Goal: Find specific page/section: Find specific page/section

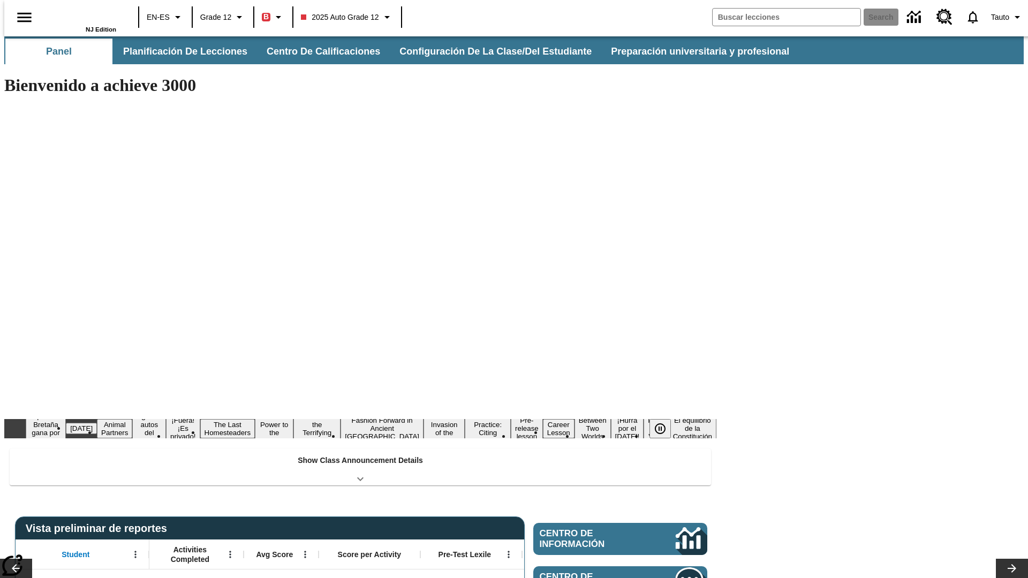
type input "-1"
click at [179, 51] on button "Planificación de lecciones" at bounding box center [186, 52] width 142 height 26
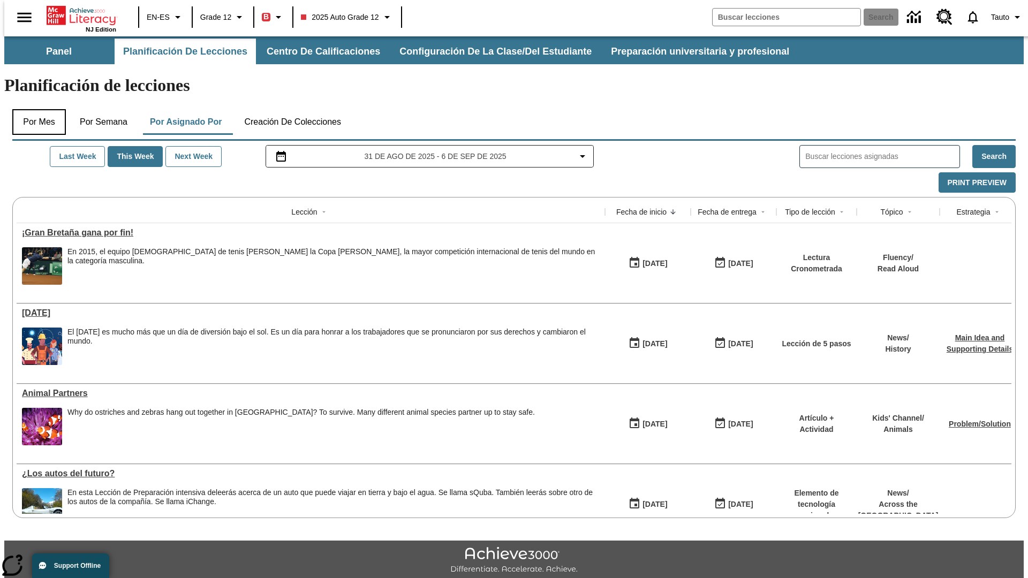
click at [35, 109] on button "Por mes" at bounding box center [39, 122] width 54 height 26
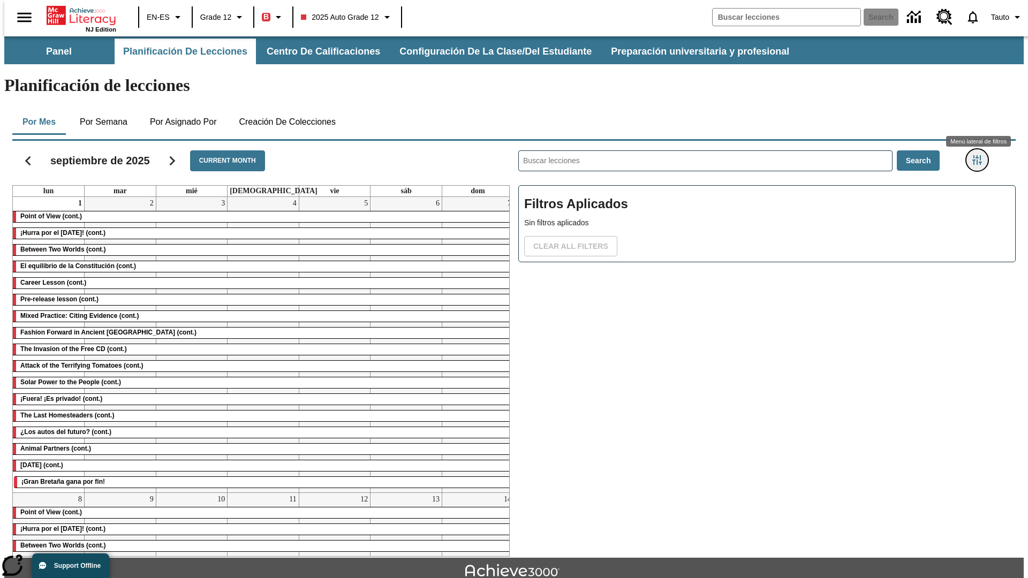
click at [980, 155] on icon "Menú lateral de filtros" at bounding box center [977, 160] width 10 height 10
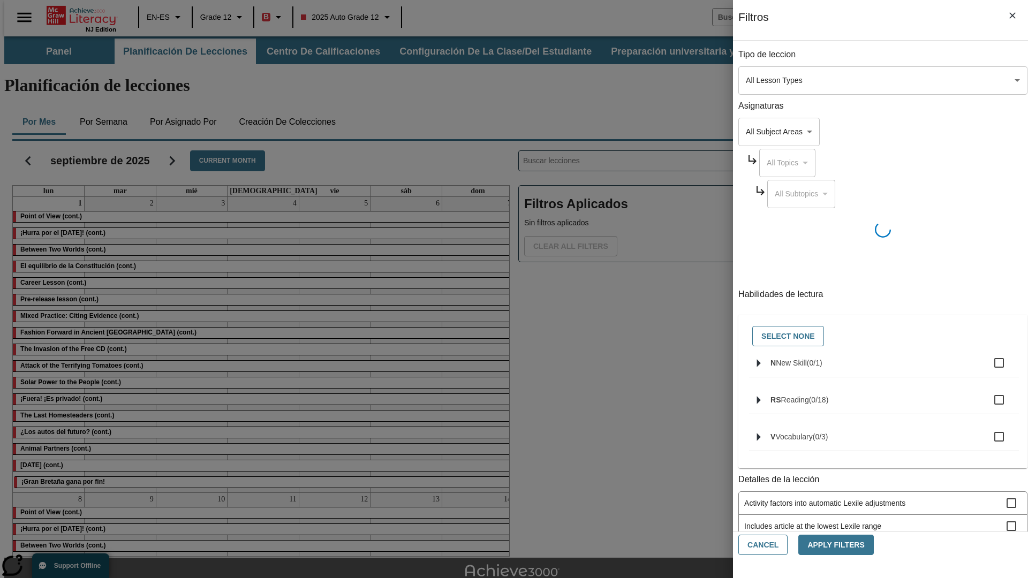
click at [771, 80] on body "Saltar al contenido principal NJ Edition EN-ES Grade 12 B 2025 Auto Grade 12 Se…" at bounding box center [513, 331] width 1019 height 590
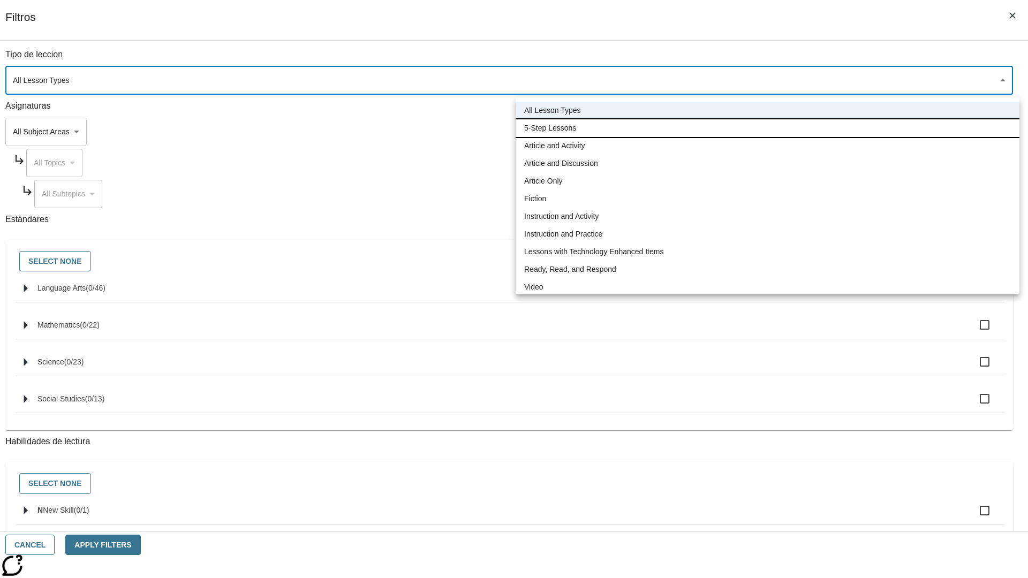
click at [767, 128] on li "5-Step Lessons" at bounding box center [768, 128] width 504 height 18
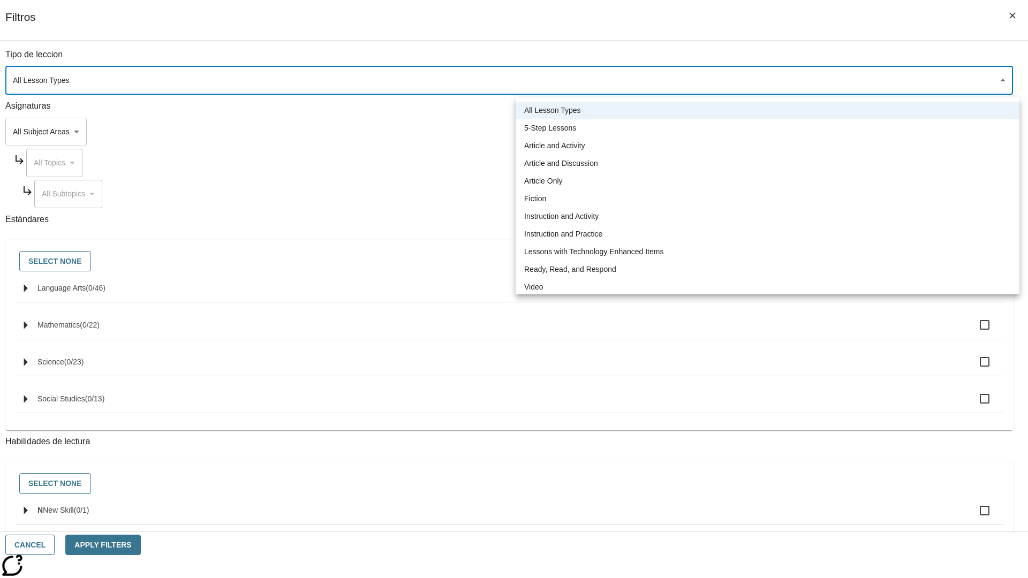
type input "1"
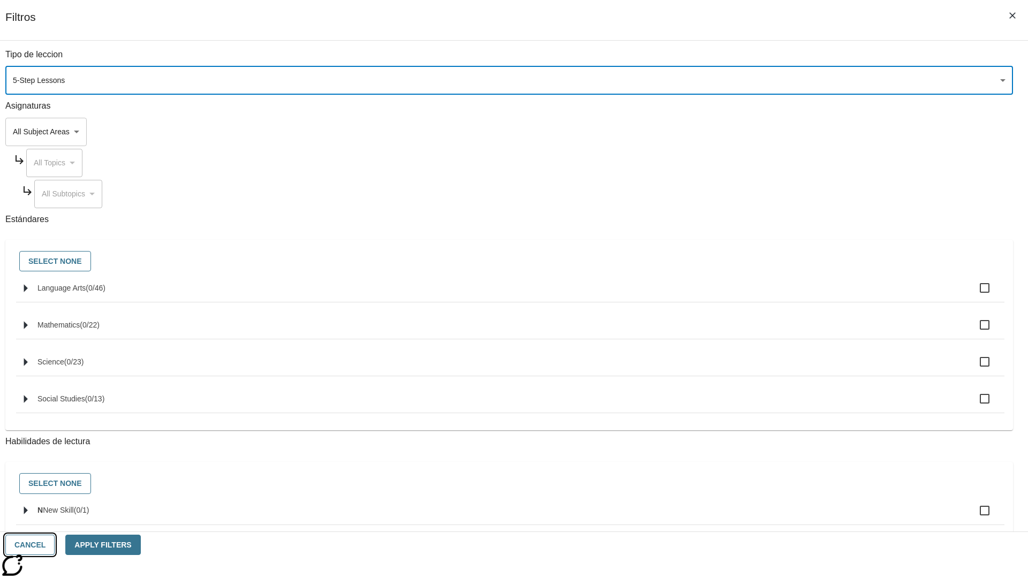
click at [55, 545] on button "Cancel" at bounding box center [29, 545] width 49 height 21
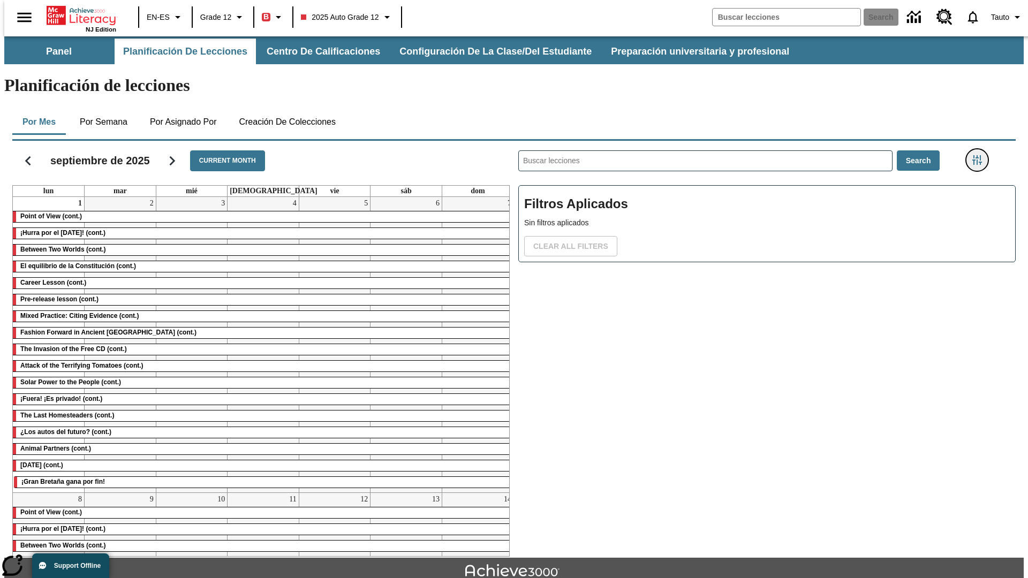
click at [980, 155] on icon "Menú lateral de filtros" at bounding box center [977, 160] width 10 height 10
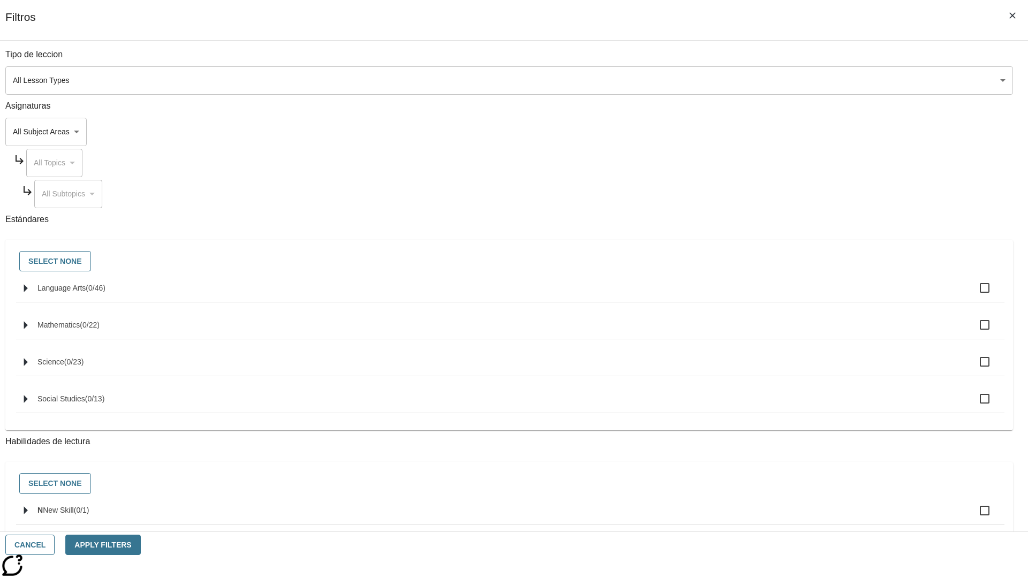
click at [771, 80] on body "Saltar al contenido principal NJ Edition EN-ES Grade 12 B 2025 Auto Grade 12 Se…" at bounding box center [513, 331] width 1019 height 590
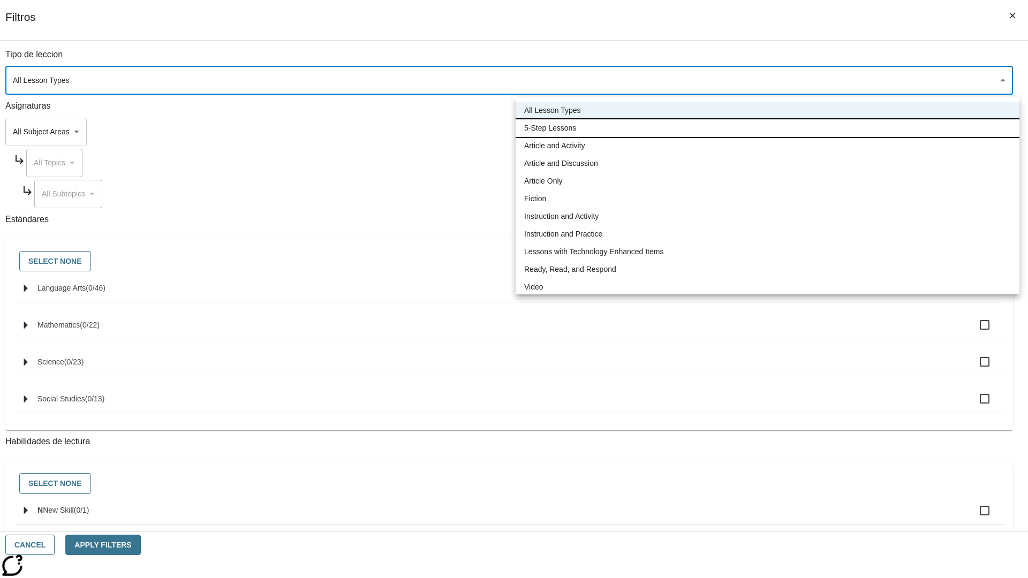
click at [767, 128] on li "5-Step Lessons" at bounding box center [768, 128] width 504 height 18
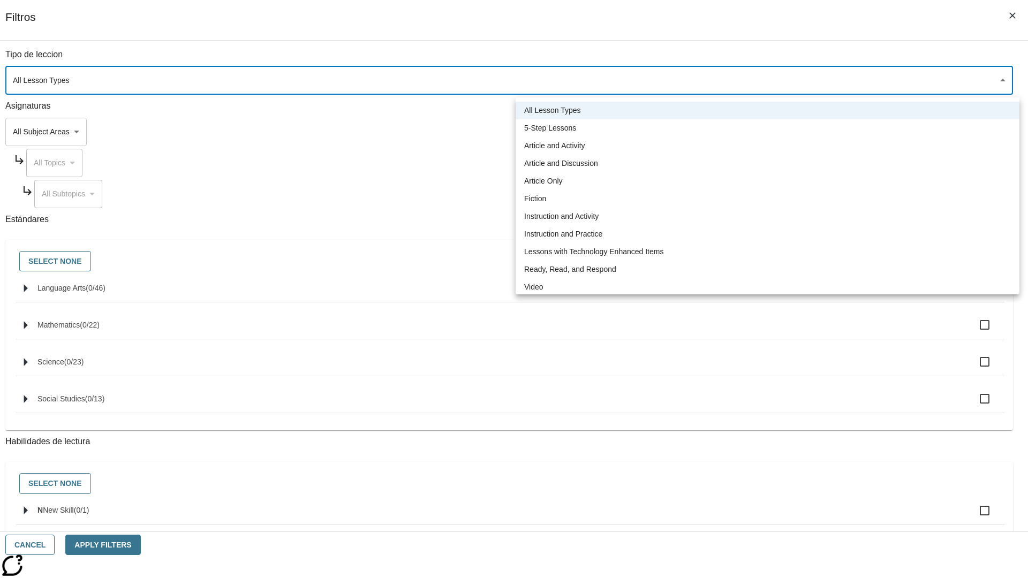
type input "1"
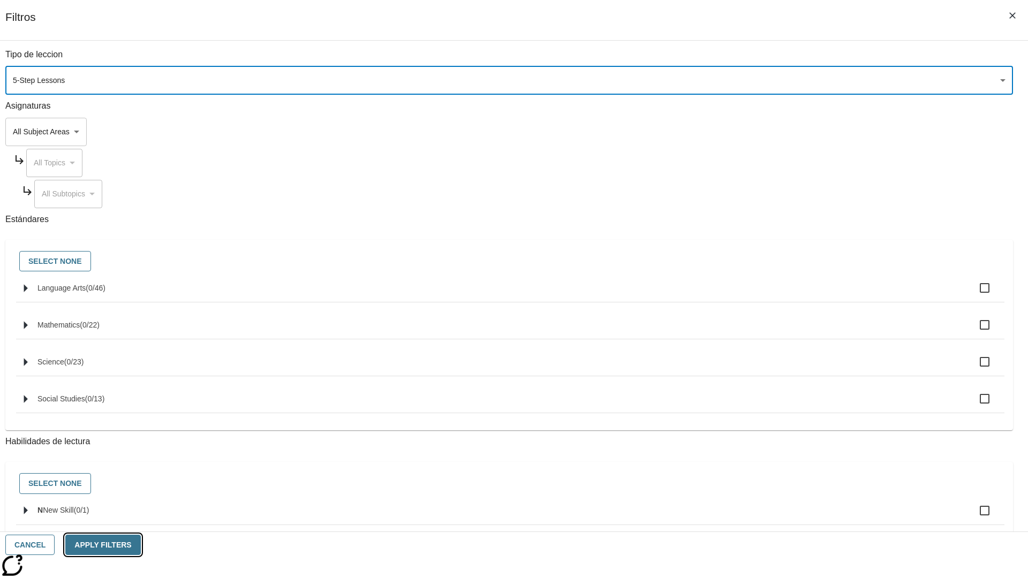
click at [140, 545] on button "Apply Filters" at bounding box center [102, 545] width 75 height 21
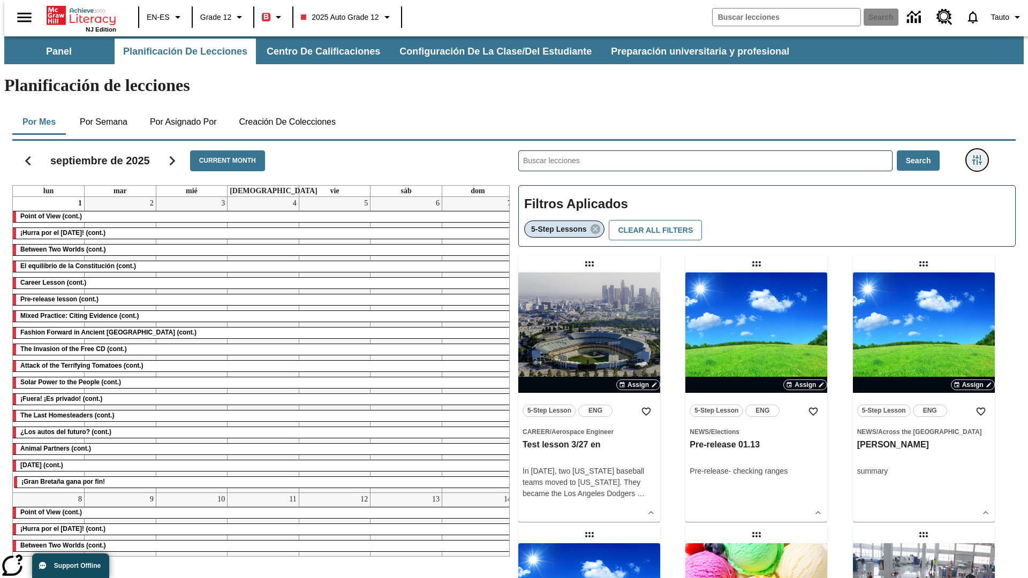
click at [980, 155] on icon "Menú lateral de filtros" at bounding box center [977, 160] width 10 height 10
